Goal: Information Seeking & Learning: Learn about a topic

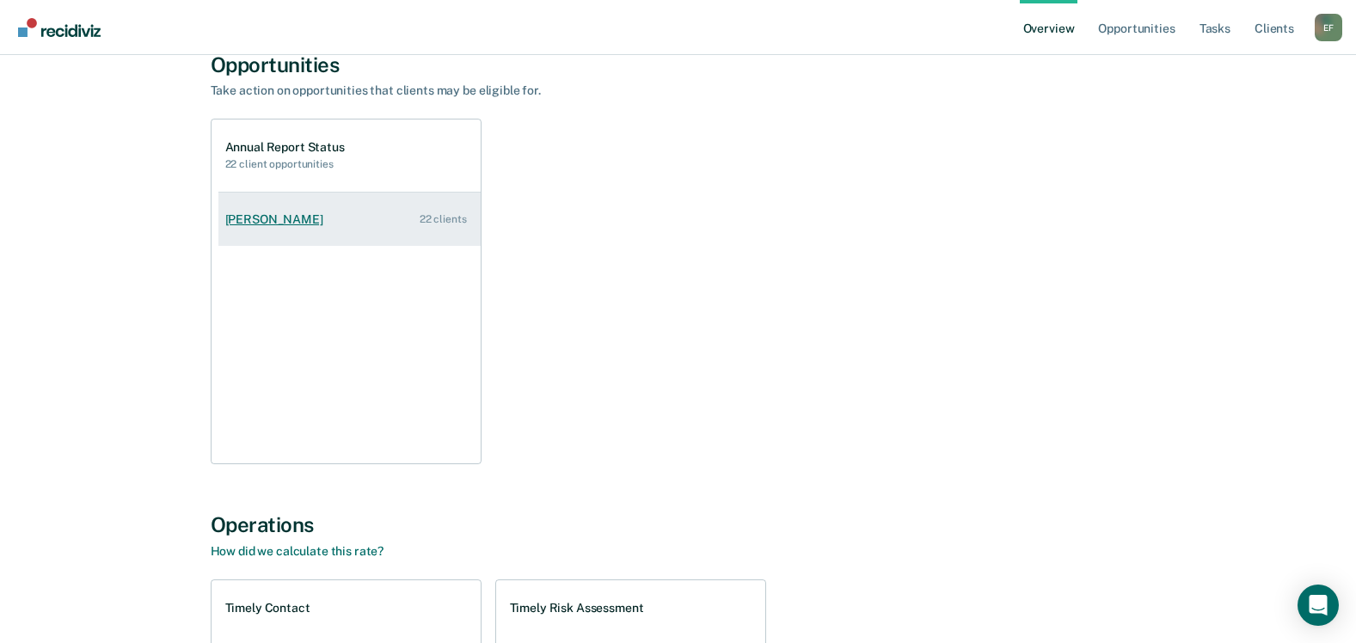
scroll to position [77, 0]
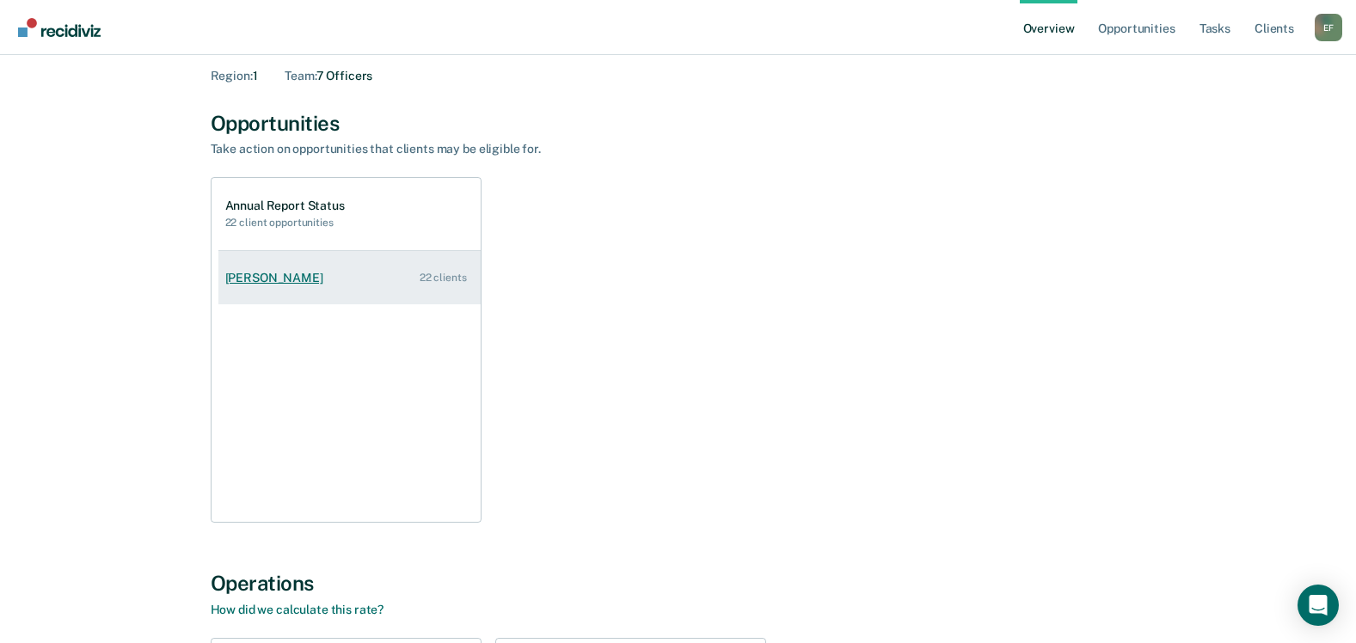
click at [280, 268] on link "[PERSON_NAME] 22 clients" at bounding box center [349, 278] width 262 height 49
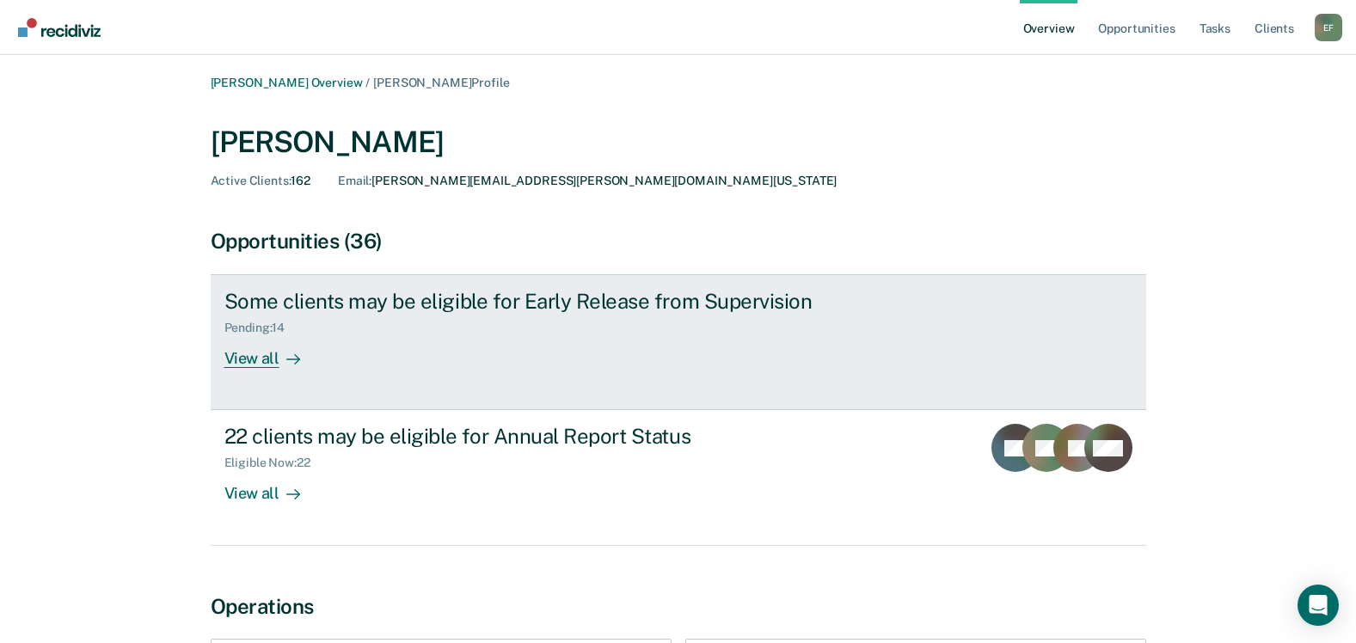
click at [263, 362] on div "View all" at bounding box center [272, 352] width 96 height 34
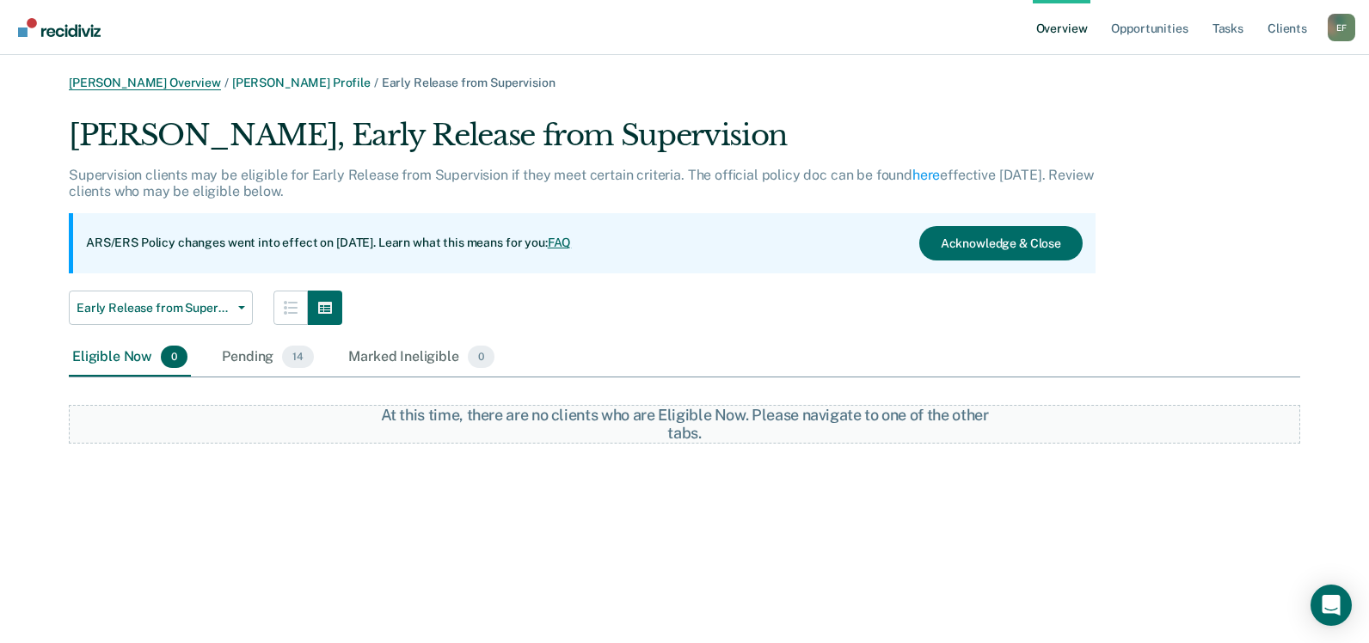
click at [171, 88] on link "[PERSON_NAME] Overview" at bounding box center [145, 83] width 152 height 15
